Goal: Information Seeking & Learning: Find specific page/section

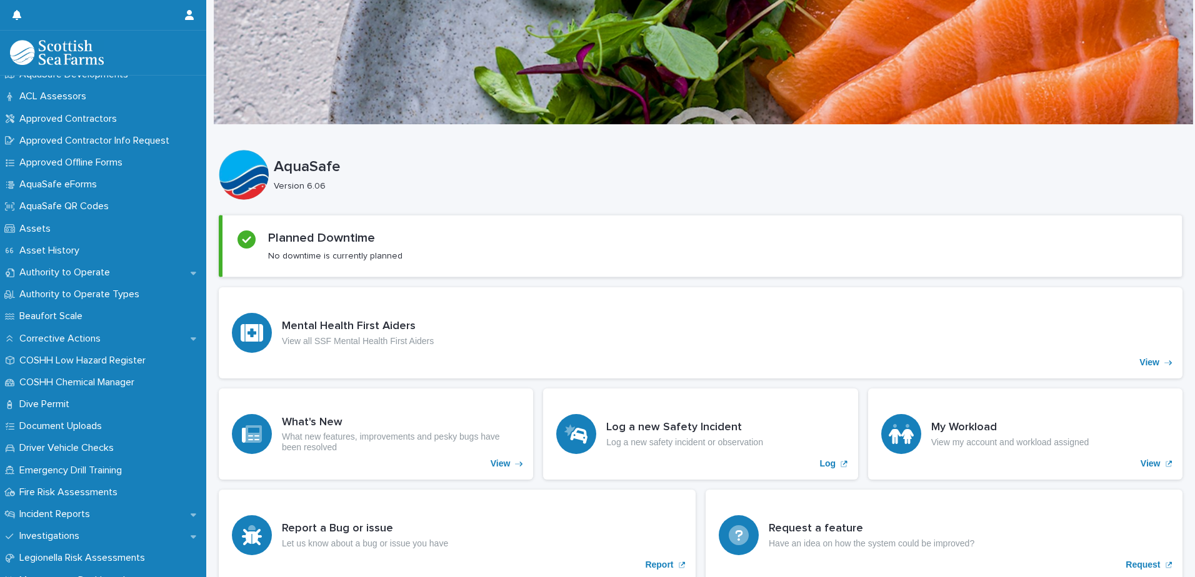
scroll to position [250, 0]
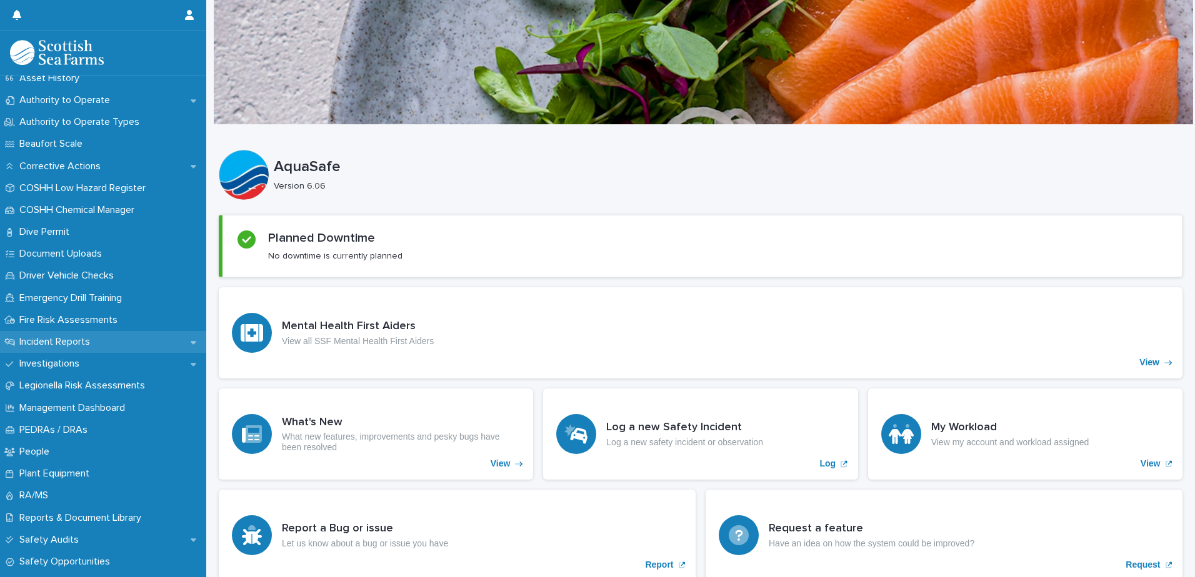
click at [102, 336] on div "Incident Reports" at bounding box center [103, 342] width 206 height 22
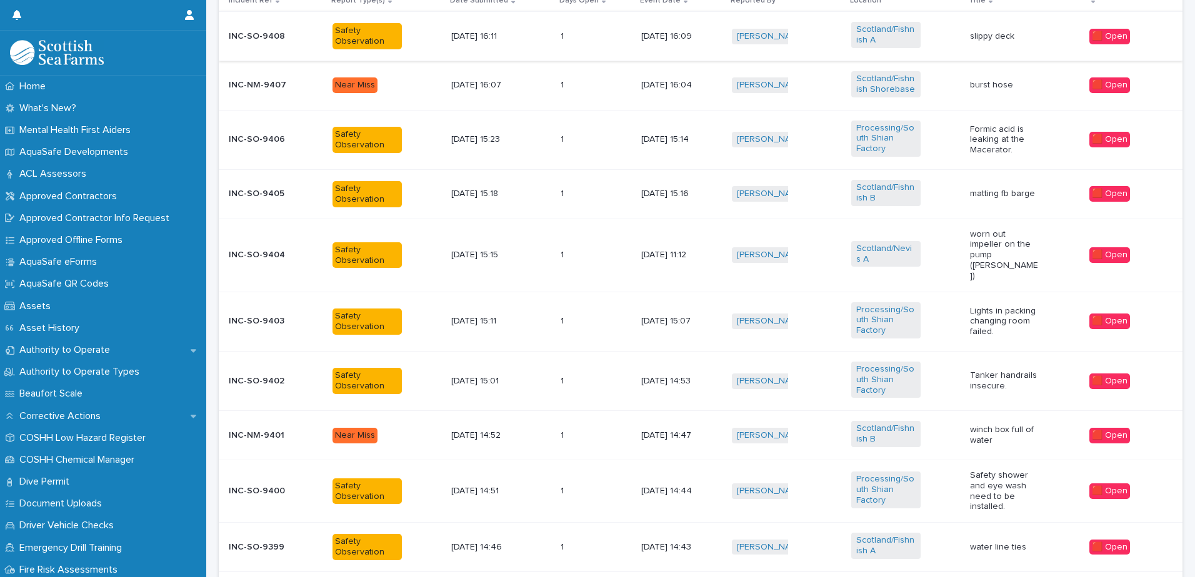
scroll to position [589, 0]
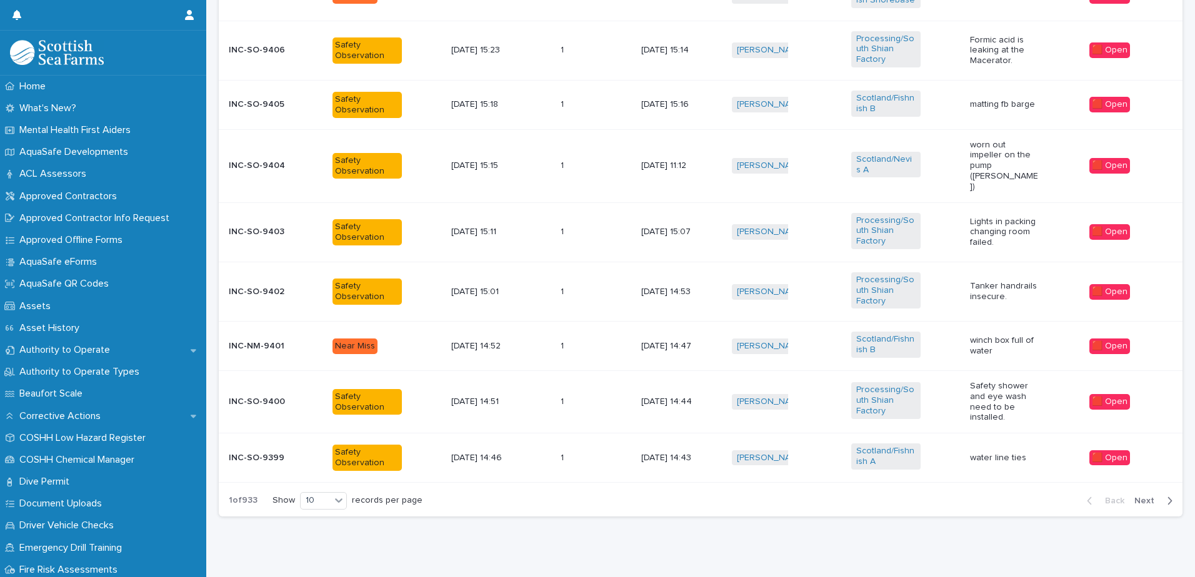
click at [1145, 497] on span "Next" at bounding box center [1147, 501] width 27 height 9
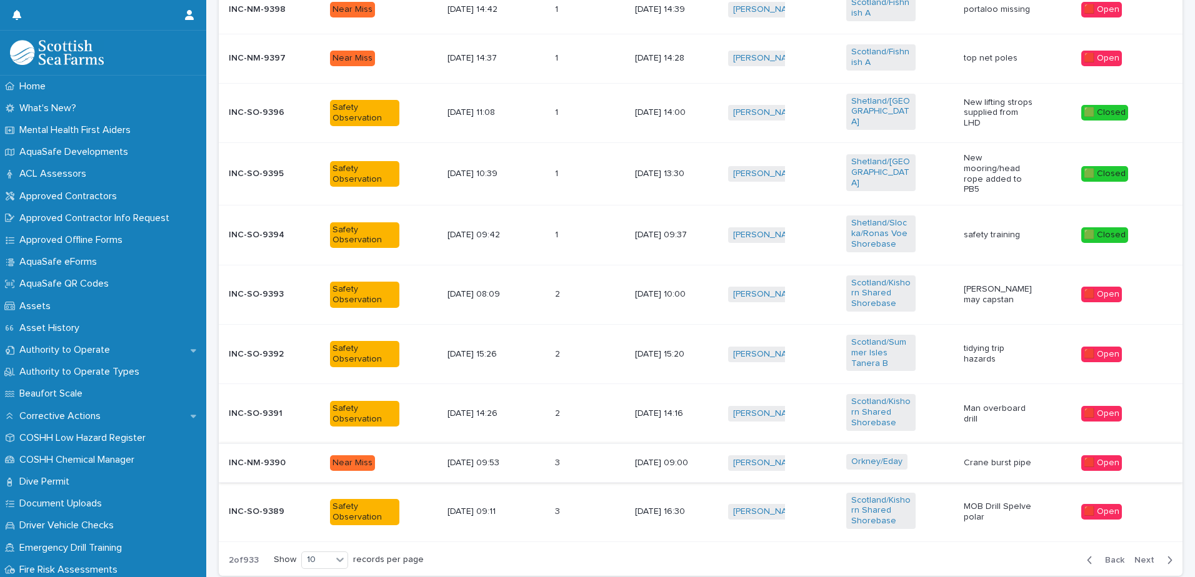
scroll to position [532, 0]
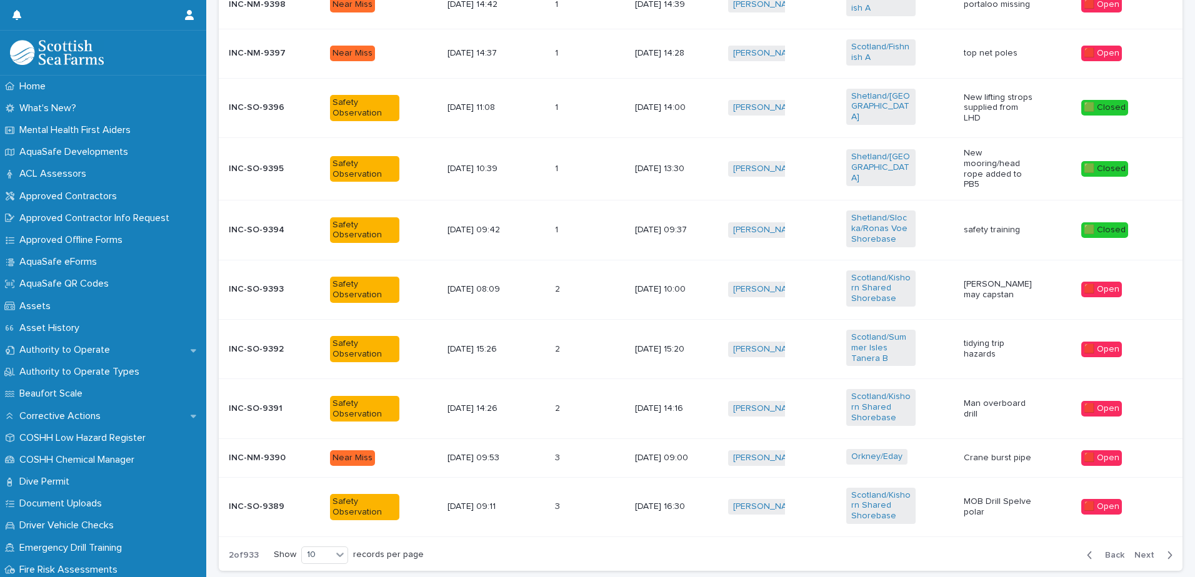
click at [1145, 551] on span "Next" at bounding box center [1147, 555] width 27 height 9
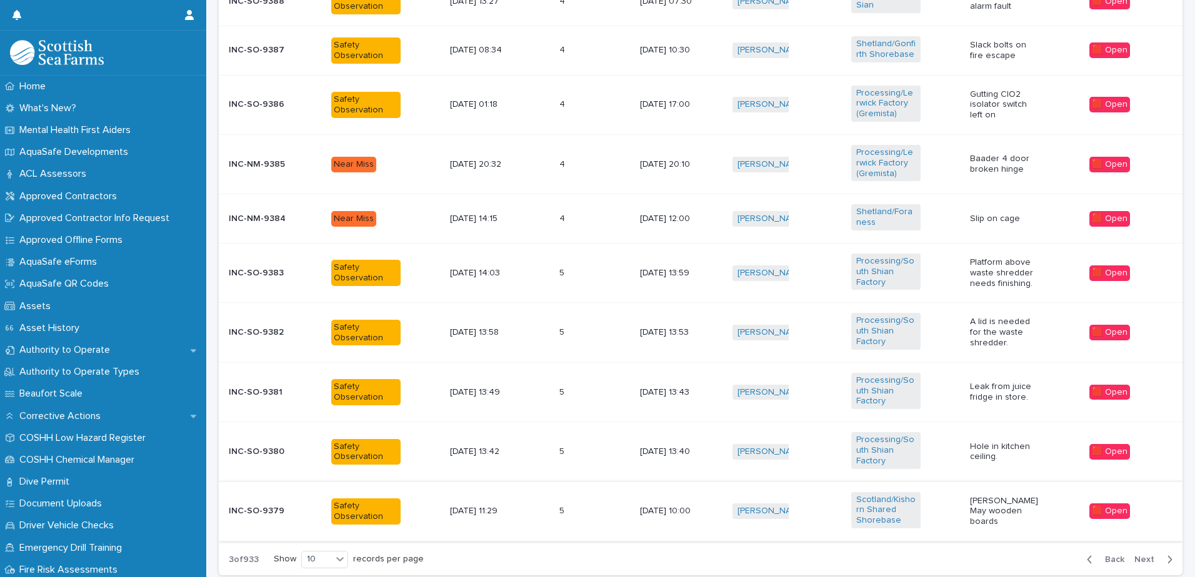
scroll to position [615, 0]
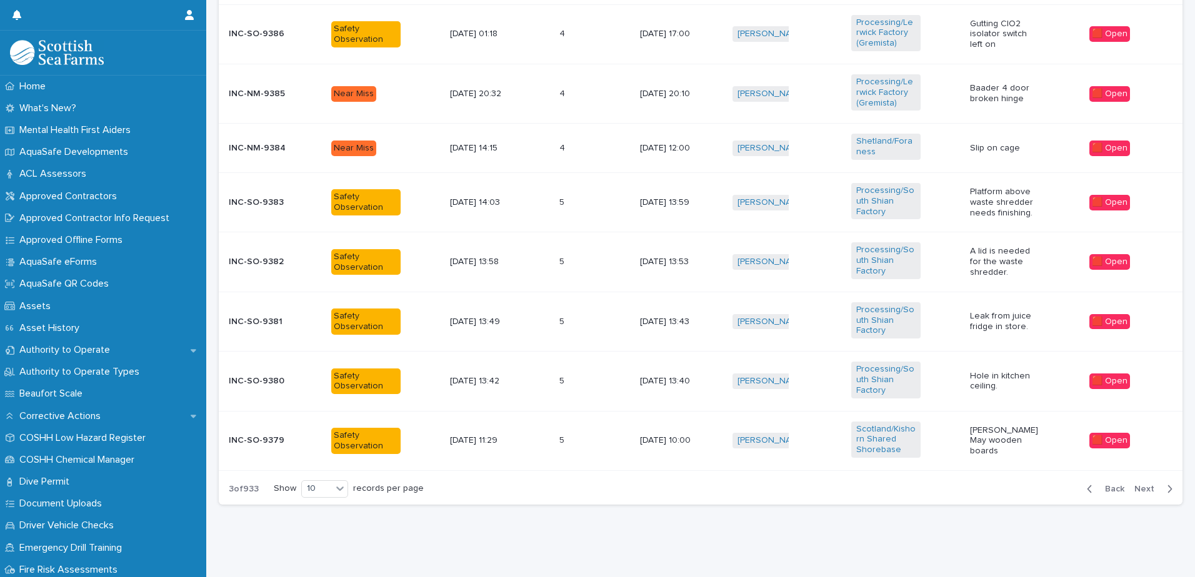
click at [1141, 485] on span "Next" at bounding box center [1147, 489] width 27 height 9
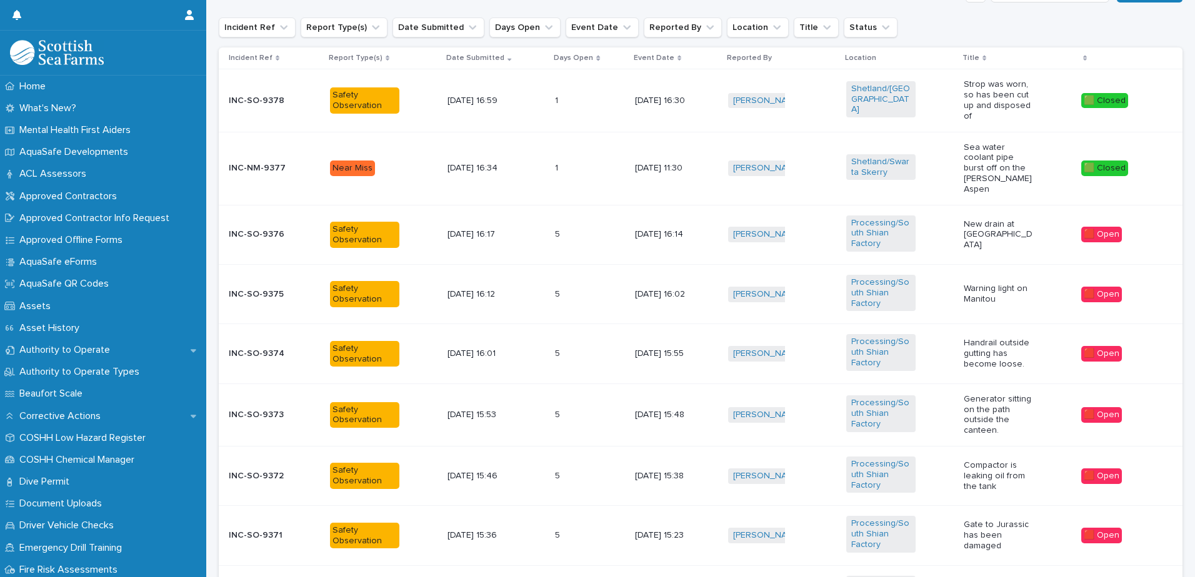
scroll to position [645, 0]
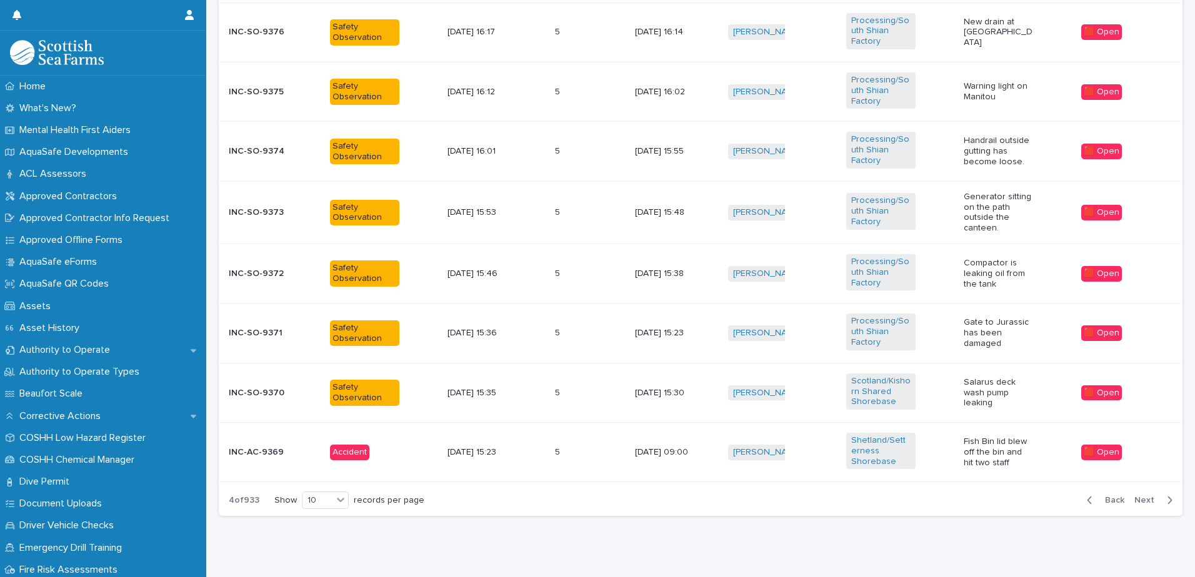
click at [1135, 496] on span "Next" at bounding box center [1147, 500] width 27 height 9
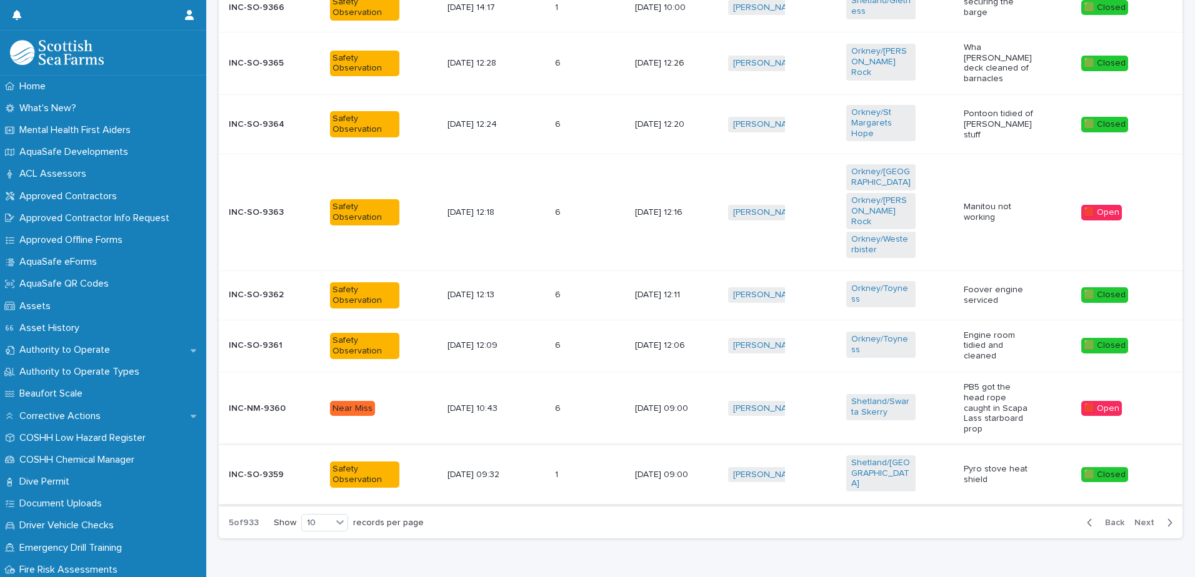
scroll to position [649, 0]
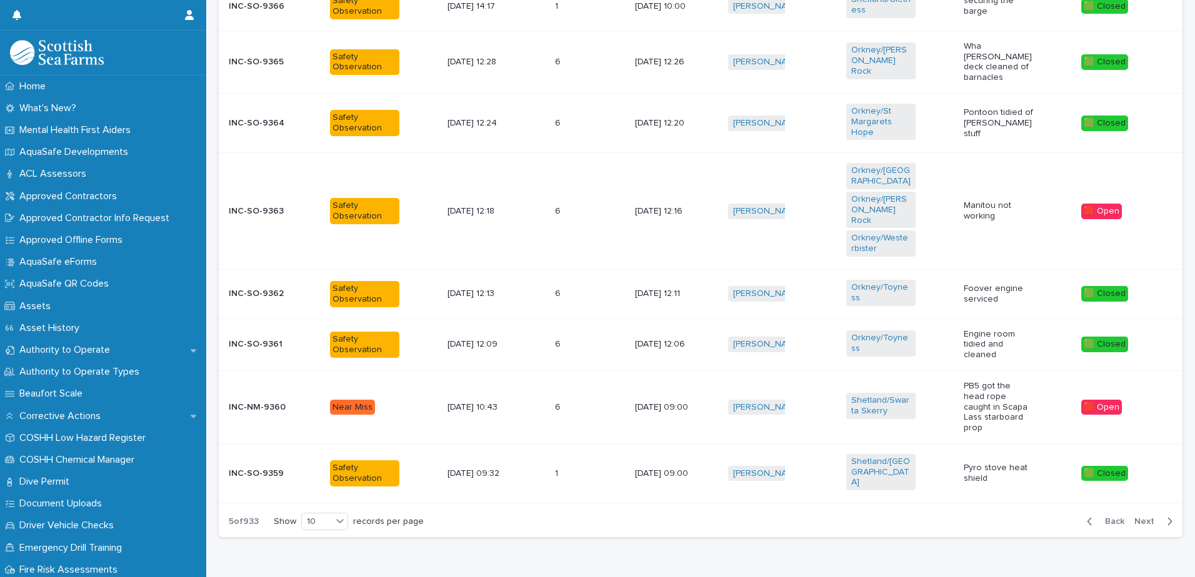
click at [1149, 517] on span "Next" at bounding box center [1147, 521] width 27 height 9
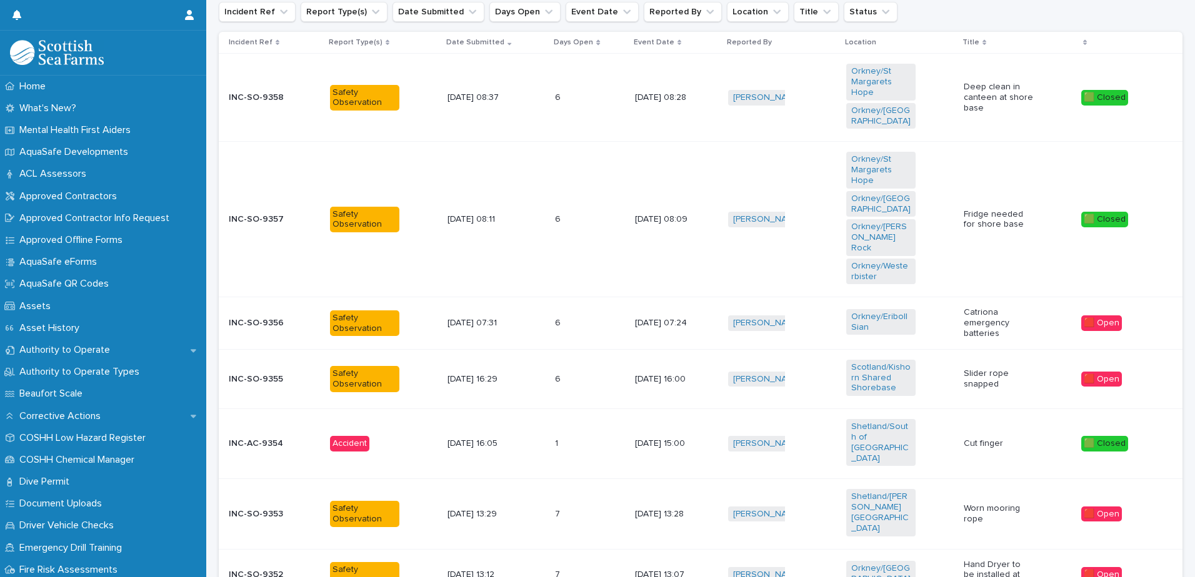
scroll to position [524, 0]
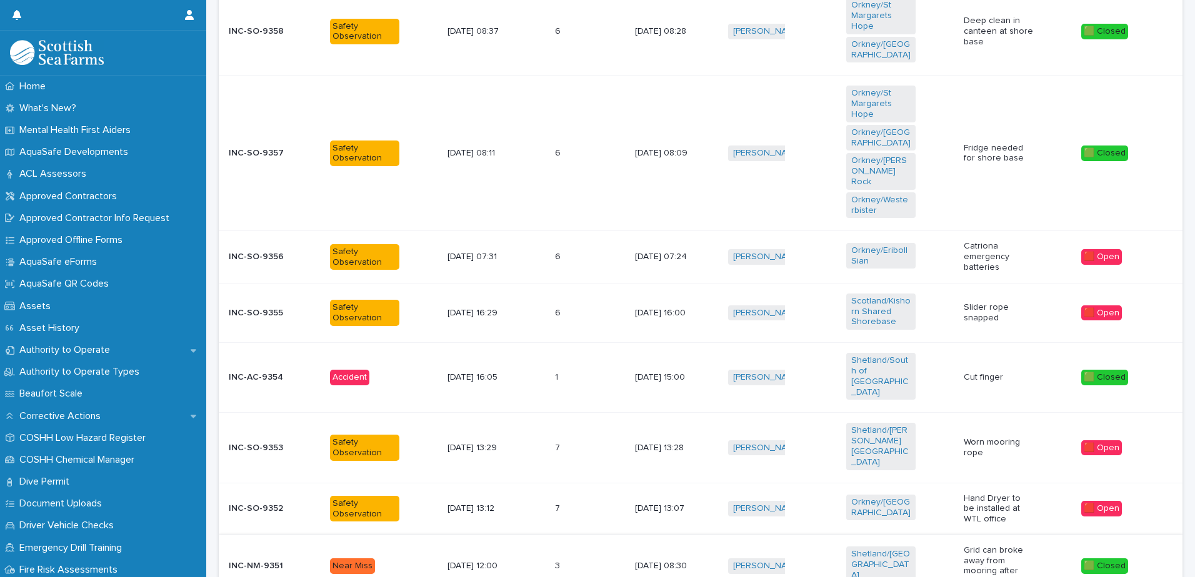
click at [999, 494] on p "Hand Dryer to be installed at WTL office" at bounding box center [998, 509] width 69 height 31
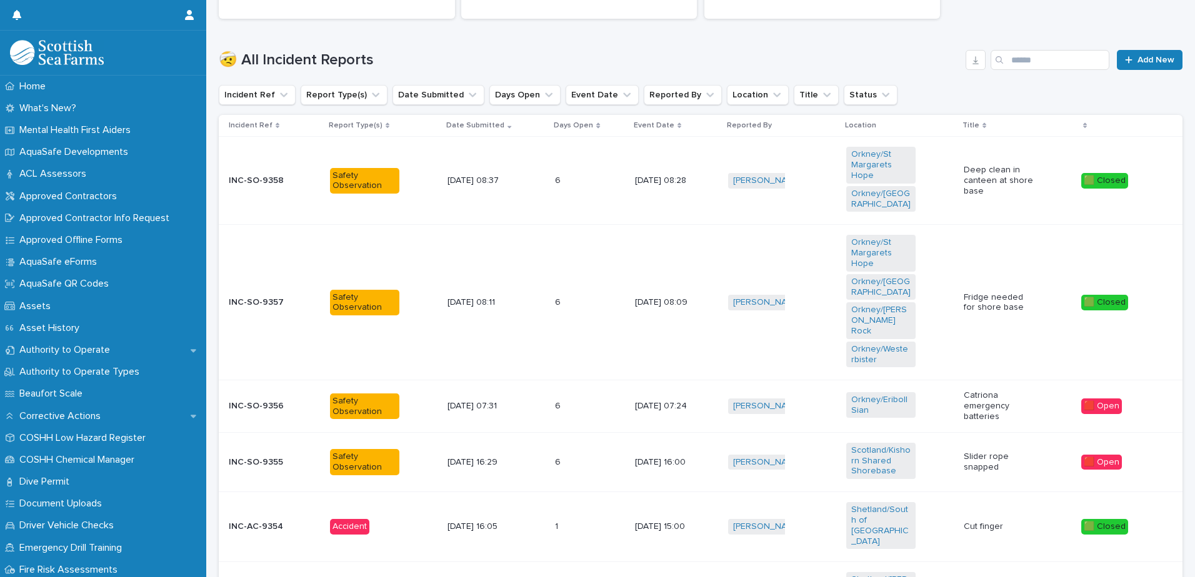
scroll to position [695, 0]
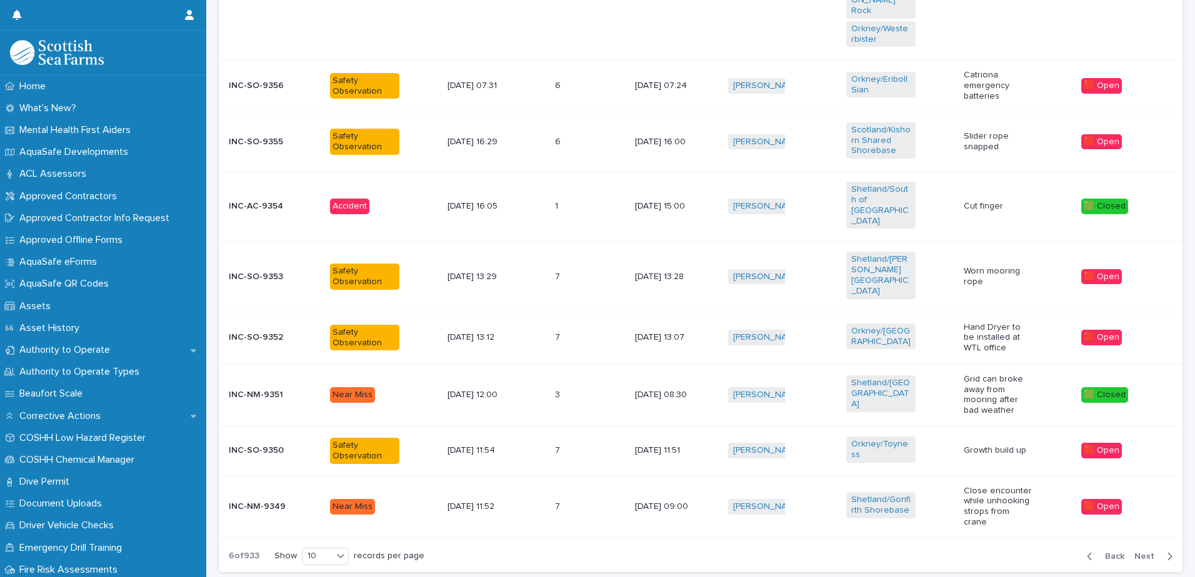
click at [1143, 552] on span "Next" at bounding box center [1147, 556] width 27 height 9
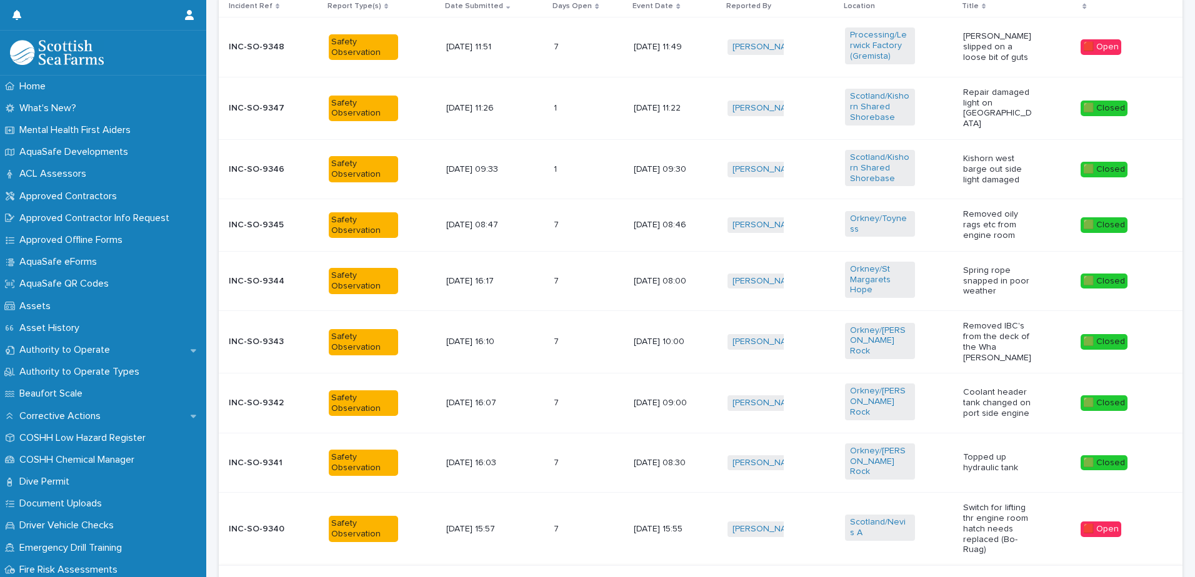
scroll to position [432, 0]
